Goal: Use online tool/utility: Utilize a website feature to perform a specific function

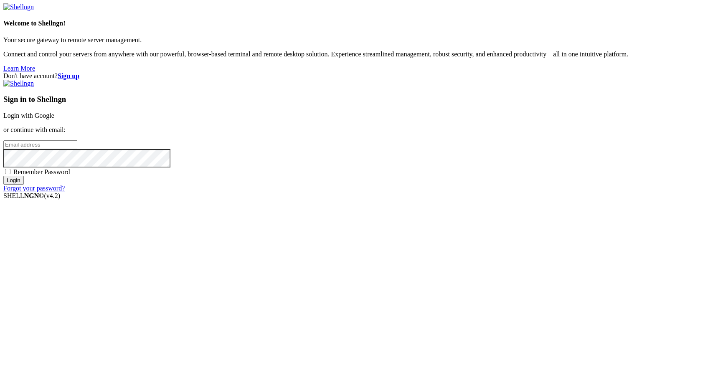
type input "[PERSON_NAME][EMAIL_ADDRESS][DOMAIN_NAME]"
click at [24, 185] on input "Login" at bounding box center [13, 180] width 20 height 9
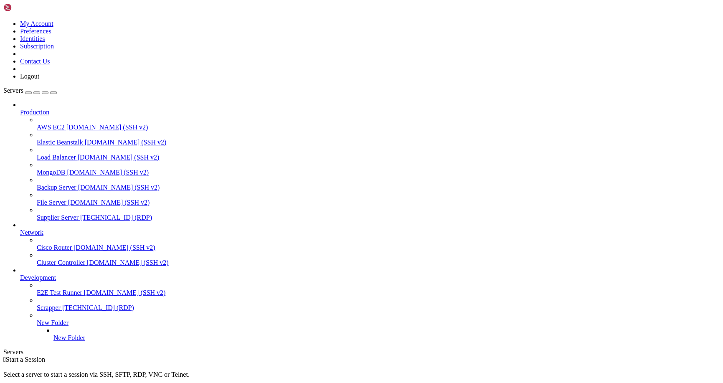
click at [78, 214] on span "Supplier Server" at bounding box center [58, 217] width 42 height 7
drag, startPoint x: 292, startPoint y: 470, endPoint x: 89, endPoint y: 464, distance: 202.8
drag, startPoint x: 66, startPoint y: 470, endPoint x: 321, endPoint y: 478, distance: 255.0
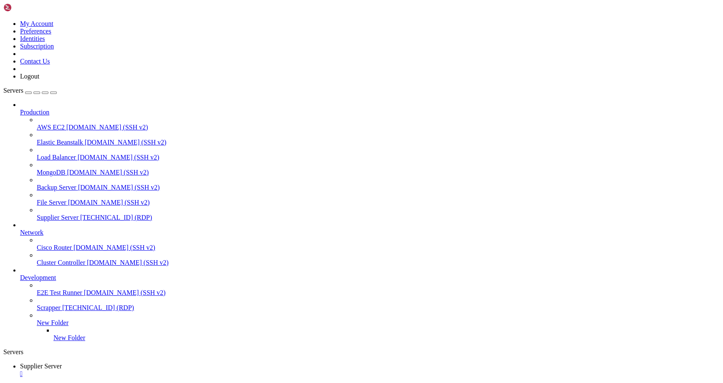
drag, startPoint x: 97, startPoint y: 469, endPoint x: 68, endPoint y: 465, distance: 29.5
drag, startPoint x: 121, startPoint y: 473, endPoint x: 67, endPoint y: 471, distance: 53.5
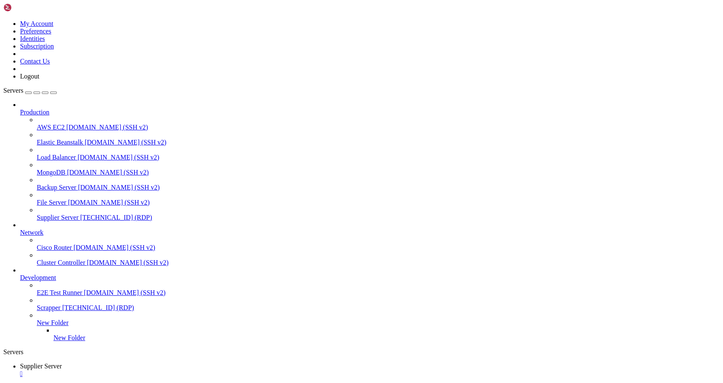
drag, startPoint x: 145, startPoint y: 554, endPoint x: 218, endPoint y: 633, distance: 108.0
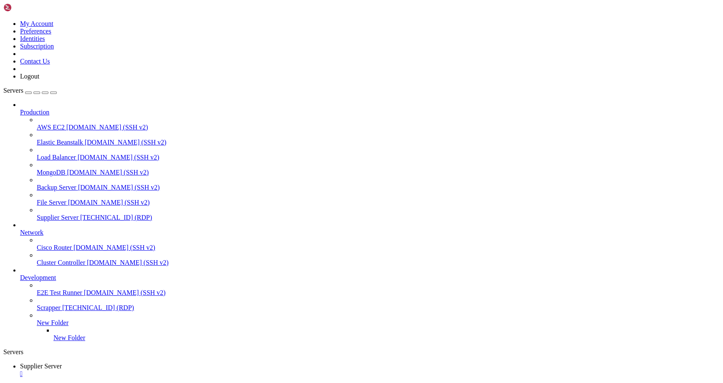
drag, startPoint x: 170, startPoint y: 473, endPoint x: 46, endPoint y: 478, distance: 124.2
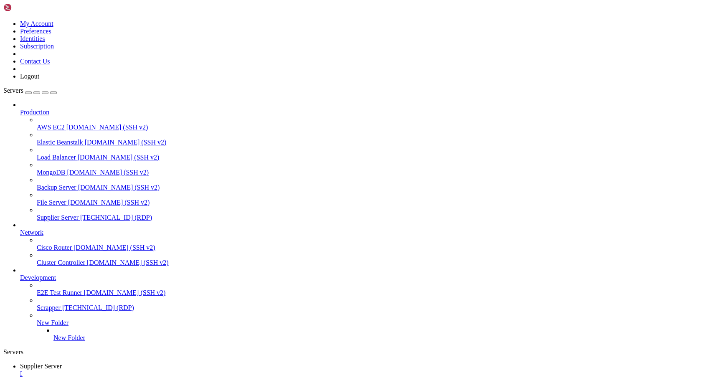
drag, startPoint x: 186, startPoint y: 547, endPoint x: 310, endPoint y: 551, distance: 125.0
